Goal: Navigation & Orientation: Go to known website

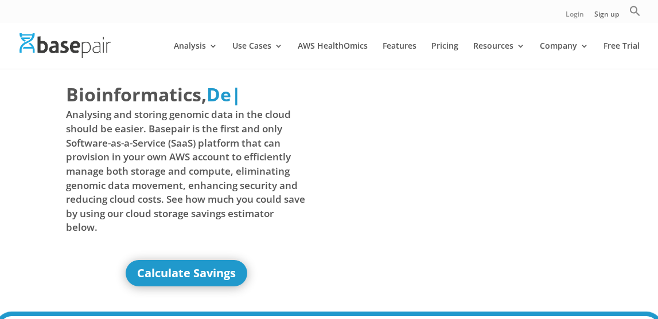
click at [583, 15] on link "Login" at bounding box center [574, 17] width 18 height 12
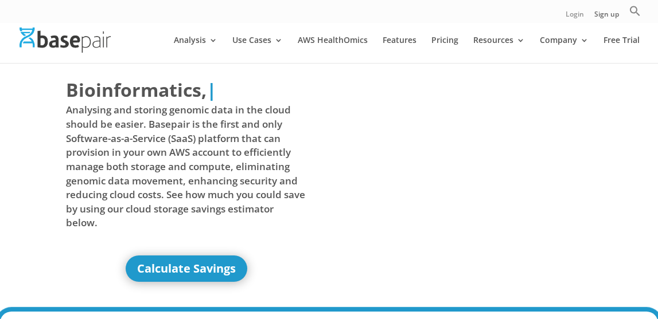
click at [572, 18] on link "Login" at bounding box center [574, 17] width 18 height 12
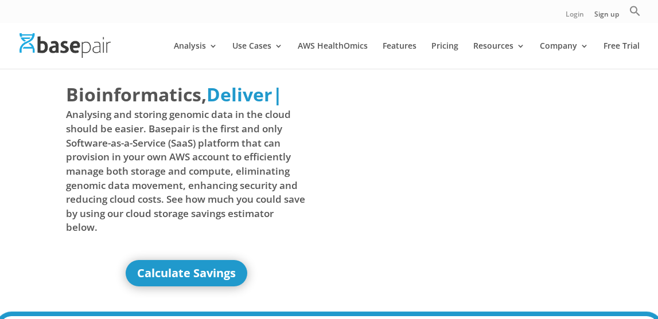
click at [576, 18] on link "Login" at bounding box center [574, 17] width 18 height 12
